Goal: Task Accomplishment & Management: Manage account settings

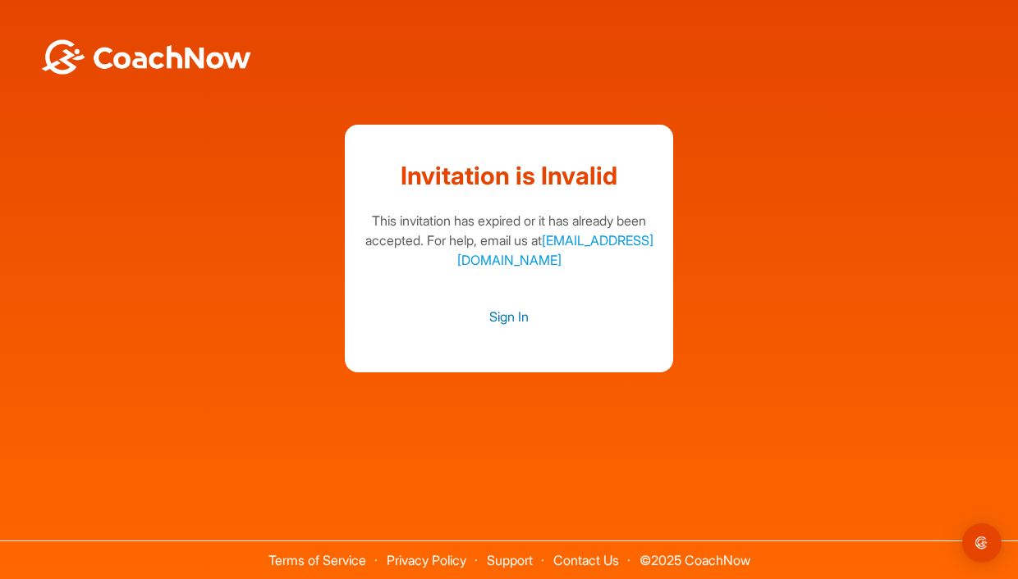
click at [520, 316] on link "Sign In" at bounding box center [508, 316] width 295 height 21
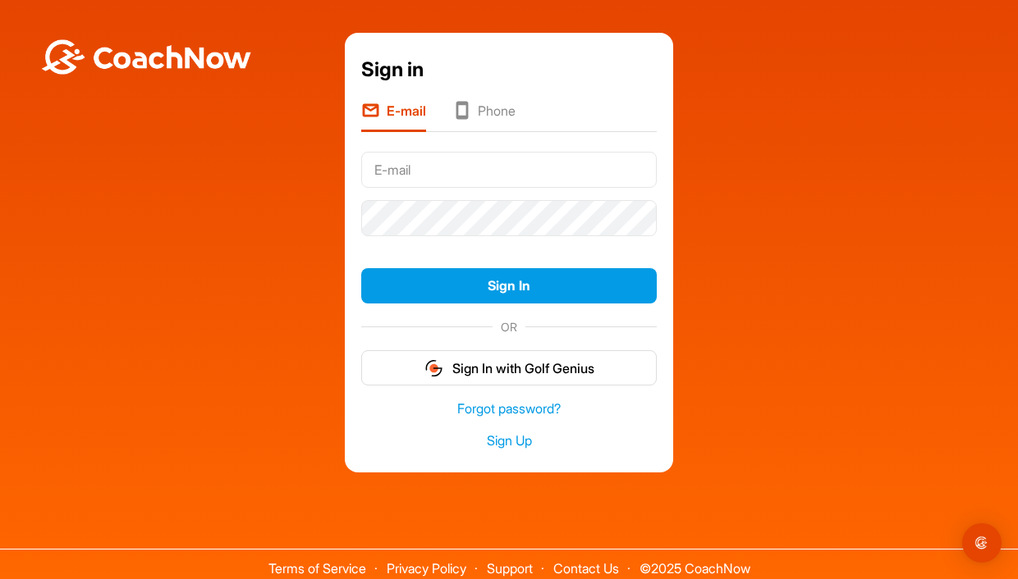
click at [453, 163] on input "text" at bounding box center [508, 170] width 295 height 36
click at [485, 158] on input "text" at bounding box center [508, 170] width 295 height 36
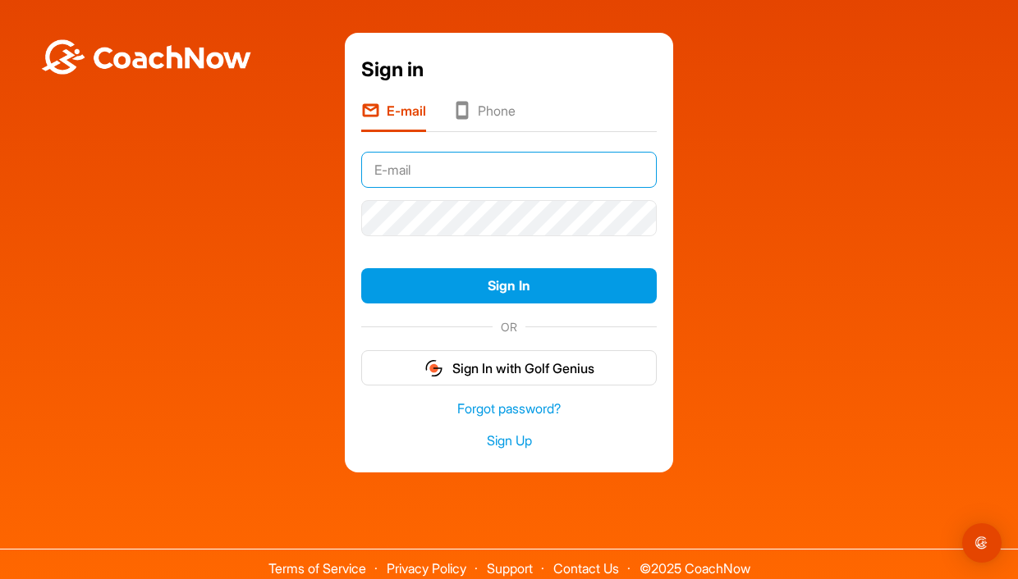
click at [451, 167] on input "text" at bounding box center [508, 170] width 295 height 36
click at [476, 117] on li "Phone" at bounding box center [483, 116] width 63 height 31
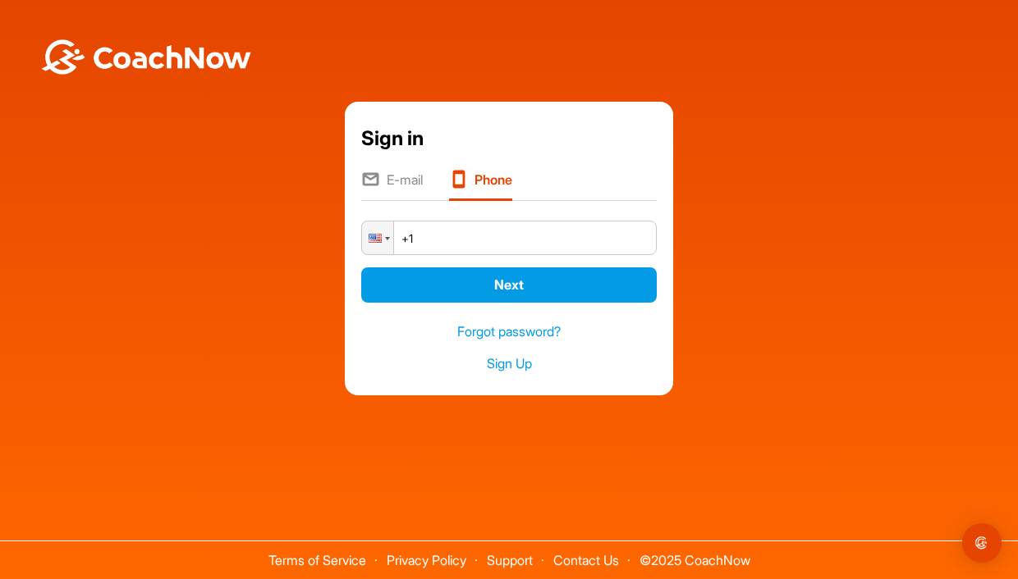
click at [470, 237] on input "+1" at bounding box center [508, 238] width 295 height 34
click at [739, 43] on div "Sign in E-mail Phone Phone +1 Next We sent confirmation code to Next Back Forgo…" at bounding box center [509, 244] width 1018 height 489
click at [409, 180] on li "E-mail" at bounding box center [392, 185] width 62 height 31
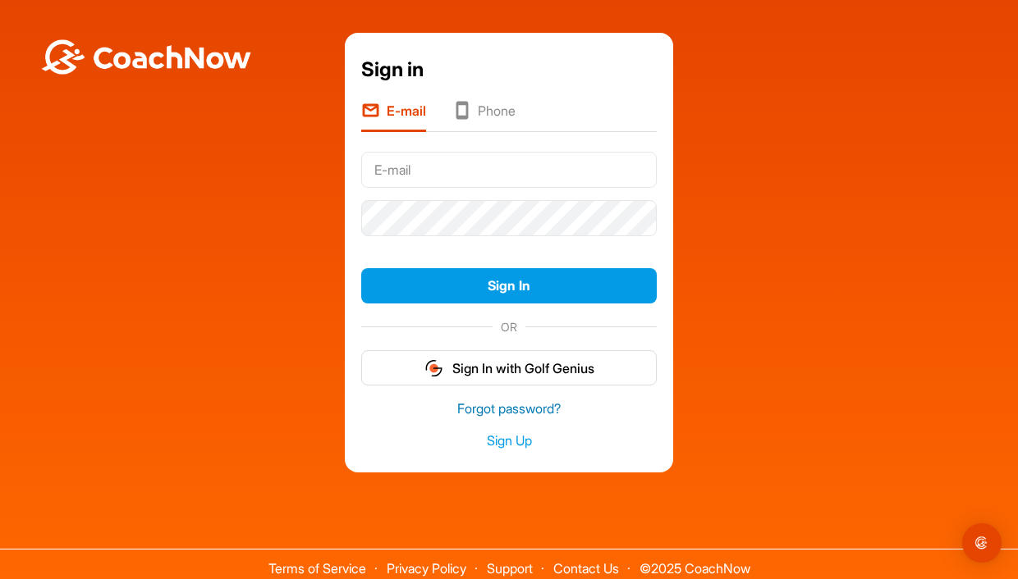
click at [502, 409] on link "Forgot password?" at bounding box center [508, 409] width 295 height 19
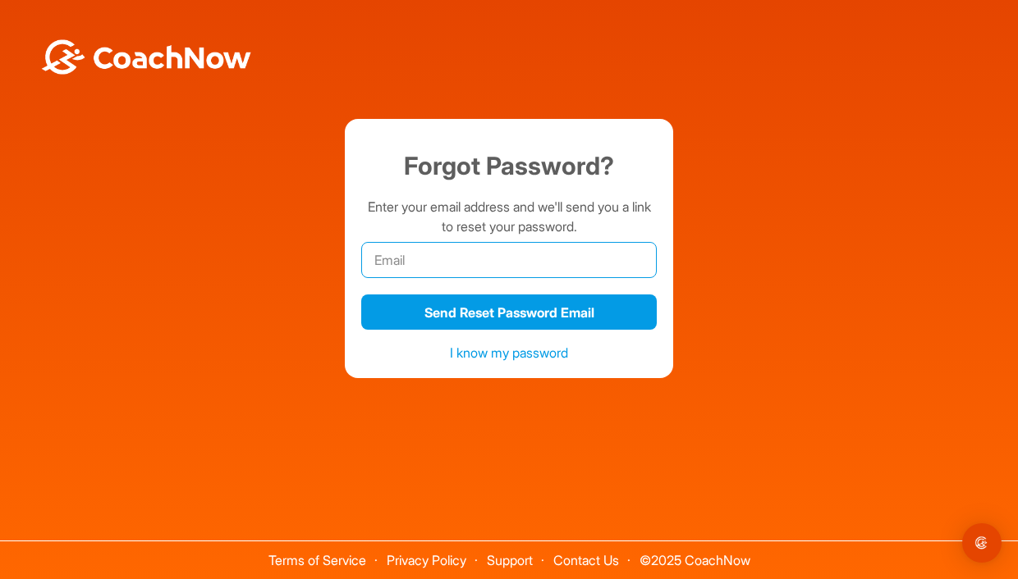
click at [450, 250] on input "email" at bounding box center [508, 260] width 295 height 36
type input "[EMAIL_ADDRESS][DOMAIN_NAME]"
click at [361, 295] on button "Send Reset Password Email" at bounding box center [508, 312] width 295 height 35
